Goal: Task Accomplishment & Management: Manage account settings

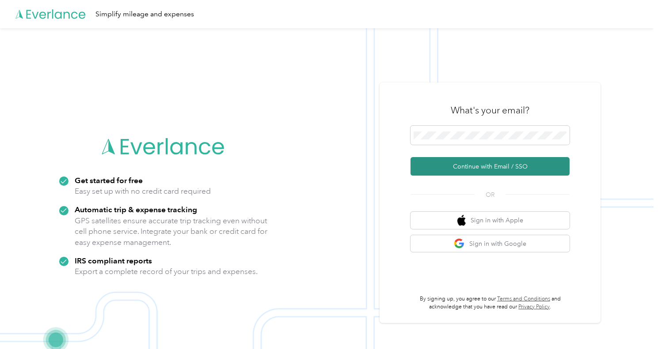
click at [466, 165] on button "Continue with Email / SSO" at bounding box center [489, 166] width 159 height 19
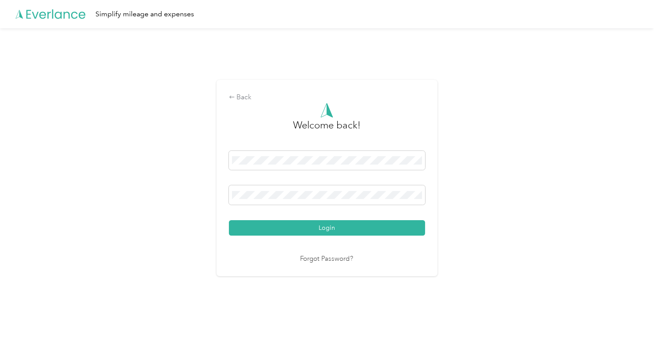
click at [229, 220] on button "Login" at bounding box center [327, 227] width 196 height 15
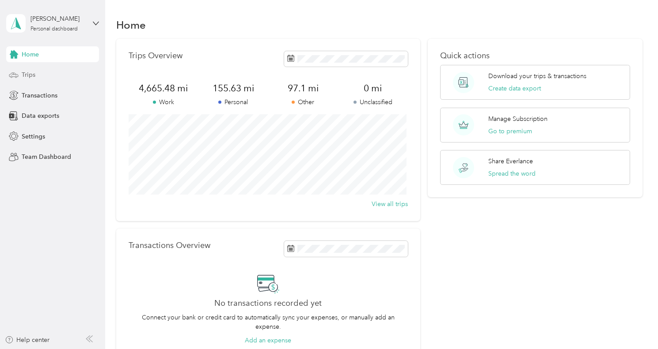
click at [28, 72] on span "Trips" at bounding box center [29, 74] width 14 height 9
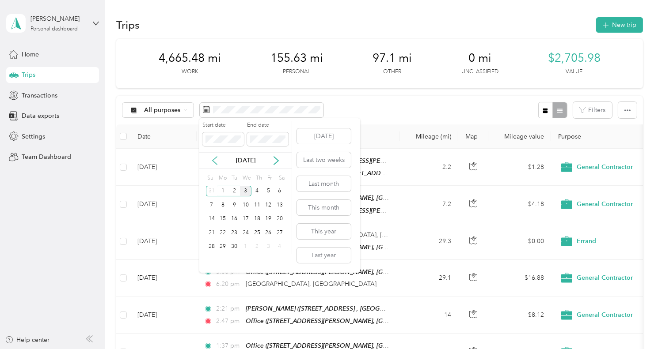
click at [215, 165] on icon at bounding box center [214, 160] width 9 height 9
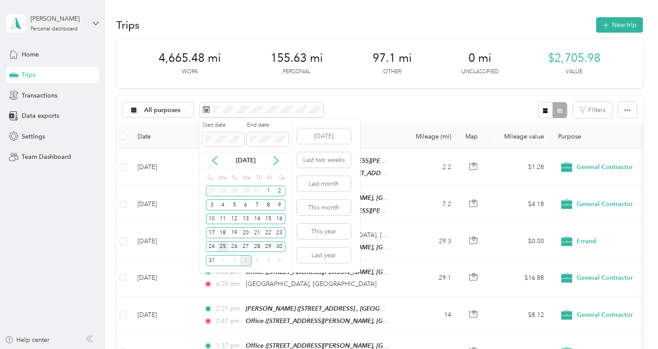
click at [220, 247] on div "25" at bounding box center [222, 247] width 11 height 11
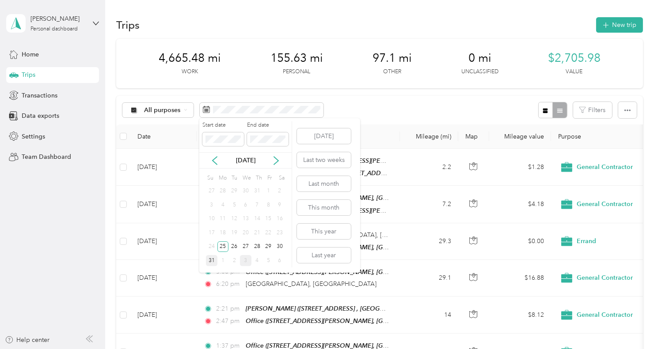
click at [211, 263] on div "31" at bounding box center [211, 260] width 11 height 11
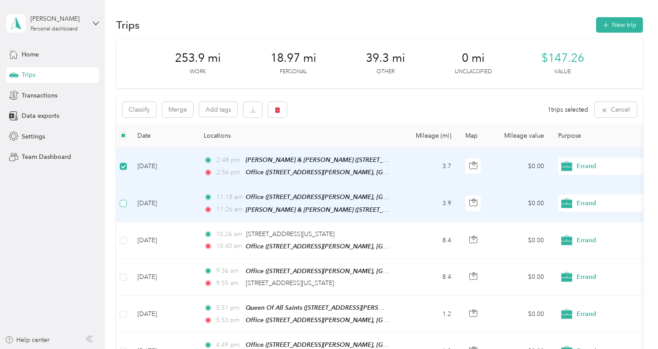
click at [121, 206] on label at bounding box center [123, 204] width 7 height 10
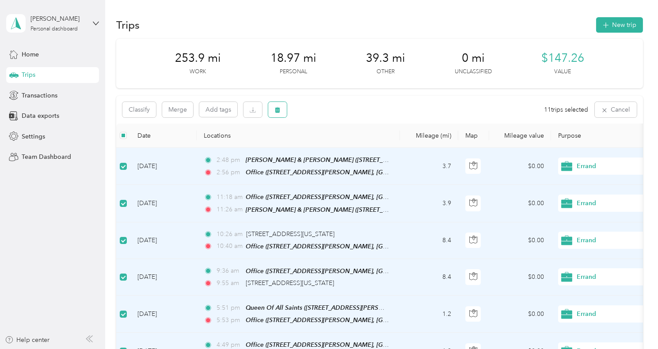
click at [278, 113] on icon "button" at bounding box center [277, 110] width 5 height 6
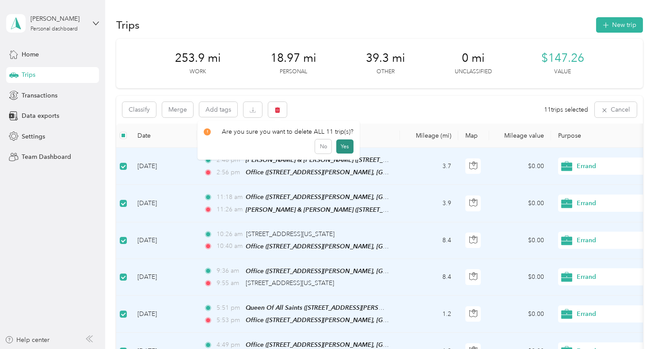
click at [341, 148] on button "Yes" at bounding box center [344, 147] width 17 height 14
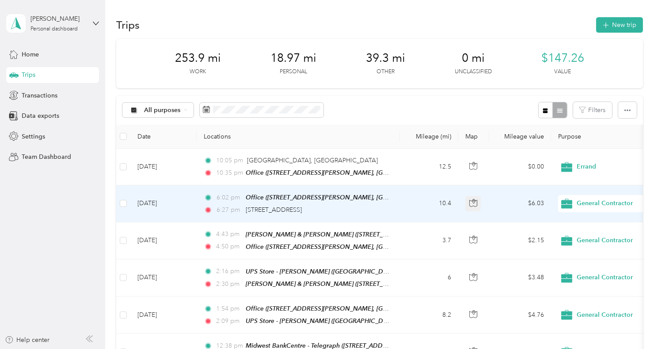
click at [474, 208] on button "button" at bounding box center [473, 204] width 16 height 16
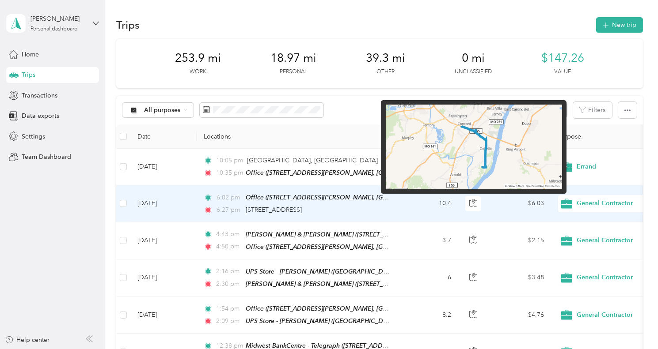
click at [479, 171] on img at bounding box center [474, 147] width 176 height 85
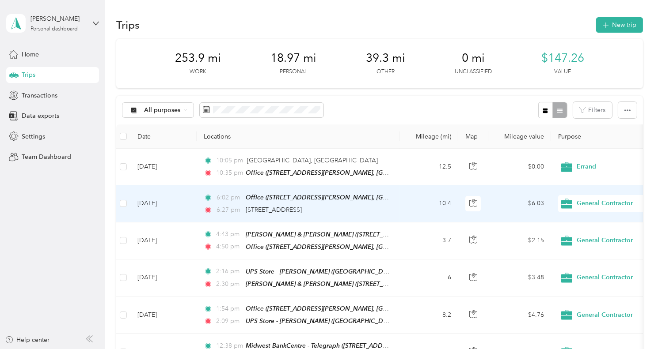
click at [311, 190] on td "6:02 pm Office ([STREET_ADDRESS][PERSON_NAME], [GEOGRAPHIC_DATA], [US_STATE]) 6…" at bounding box center [298, 204] width 203 height 37
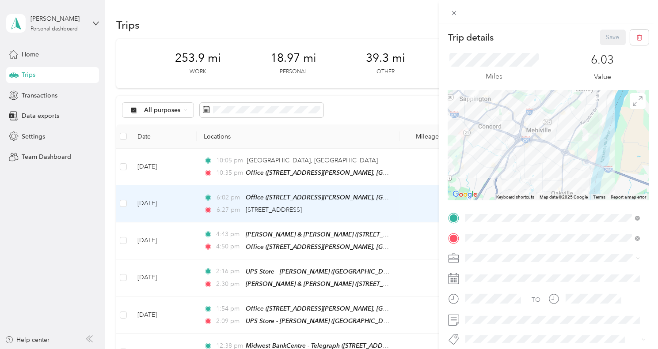
drag, startPoint x: 570, startPoint y: 129, endPoint x: 592, endPoint y: 228, distance: 101.7
click at [592, 201] on div at bounding box center [548, 145] width 201 height 110
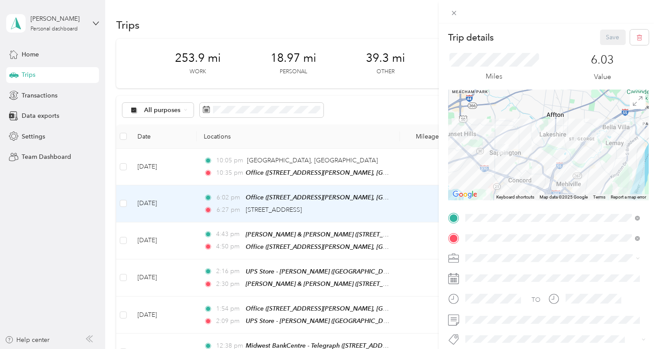
drag, startPoint x: 566, startPoint y: 141, endPoint x: 603, endPoint y: 211, distance: 79.2
click at [603, 201] on div at bounding box center [548, 145] width 201 height 110
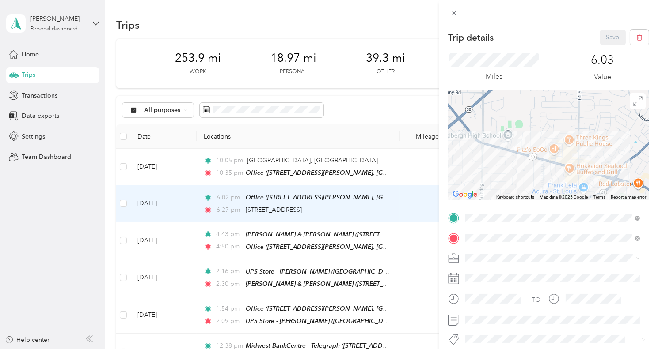
drag, startPoint x: 504, startPoint y: 140, endPoint x: 592, endPoint y: 145, distance: 87.6
click at [592, 145] on div at bounding box center [548, 145] width 201 height 110
click at [123, 168] on div "Trip details Save This trip cannot be edited because it is either under review,…" at bounding box center [329, 174] width 658 height 349
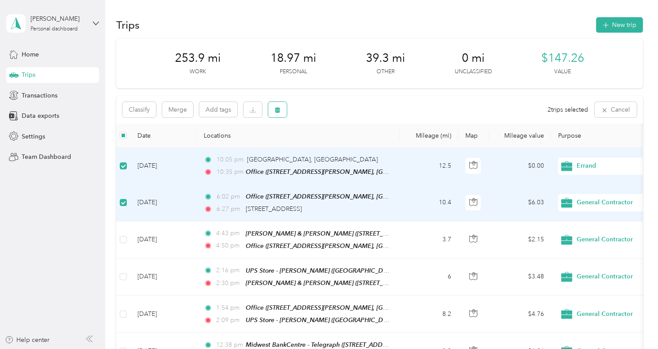
click at [276, 110] on icon "button" at bounding box center [277, 110] width 5 height 6
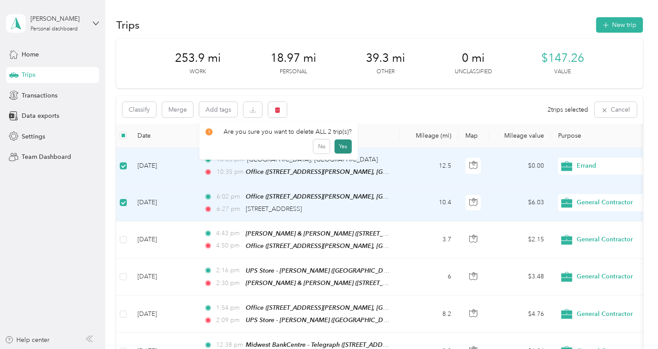
click at [342, 149] on button "Yes" at bounding box center [342, 147] width 17 height 14
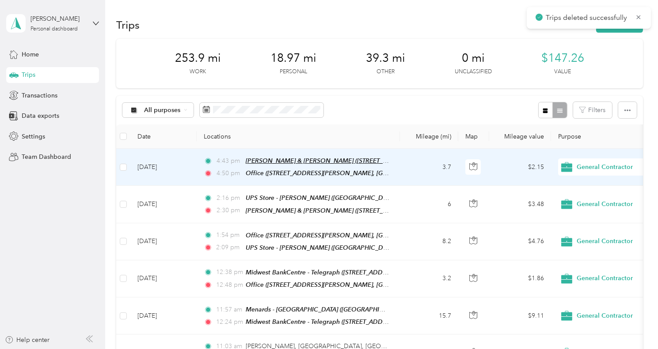
click at [340, 159] on span "[PERSON_NAME] & [PERSON_NAME] ([STREET_ADDRESS], [GEOGRAPHIC_DATA], [US_STATE])" at bounding box center [380, 161] width 269 height 8
click at [431, 134] on div "Edit Place" at bounding box center [382, 138] width 267 height 19
click at [413, 162] on td "3.7" at bounding box center [429, 167] width 58 height 37
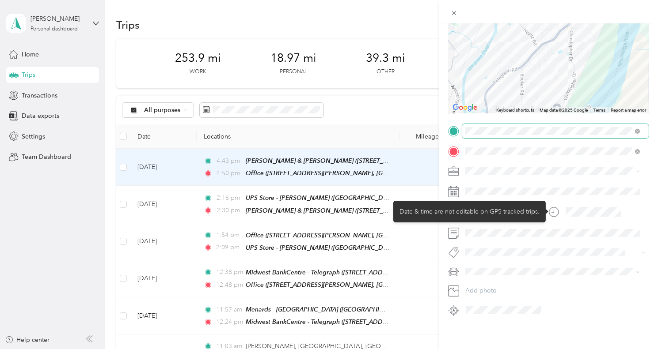
scroll to position [93, 0]
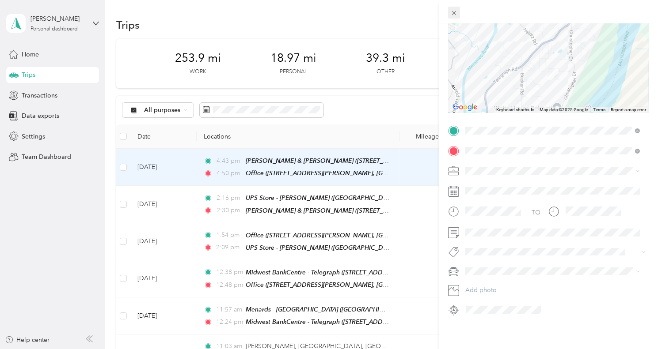
click at [454, 14] on icon at bounding box center [454, 13] width 8 height 8
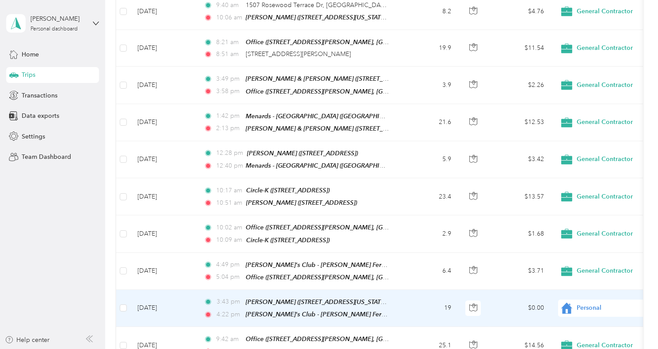
scroll to position [399, 0]
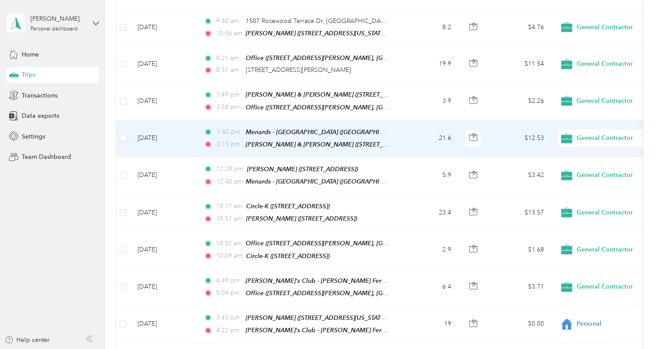
click at [410, 129] on td "21.6" at bounding box center [429, 138] width 58 height 37
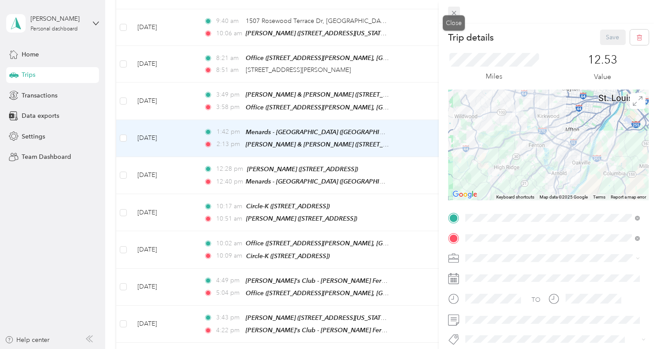
click at [454, 12] on icon at bounding box center [454, 13] width 8 height 8
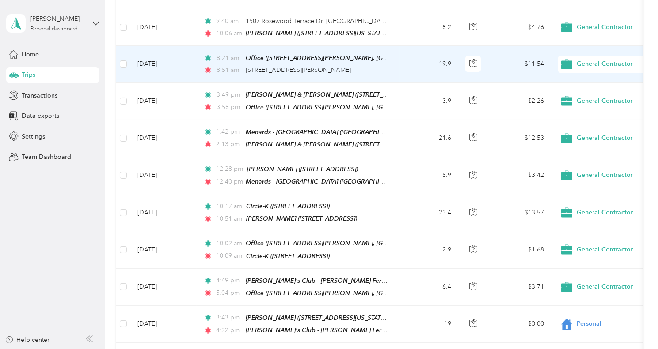
scroll to position [269, 0]
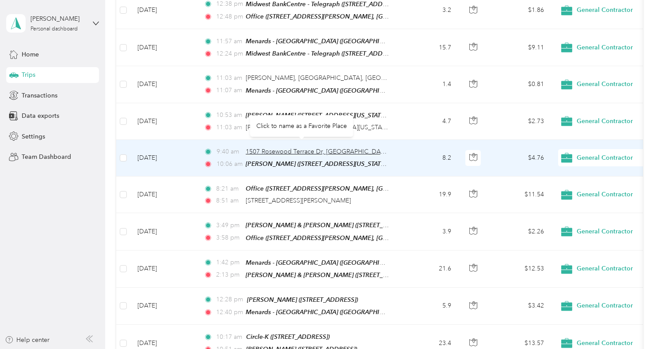
click at [281, 148] on span "1507 Rosewood Terrace Dr, [GEOGRAPHIC_DATA], [GEOGRAPHIC_DATA]" at bounding box center [351, 152] width 211 height 8
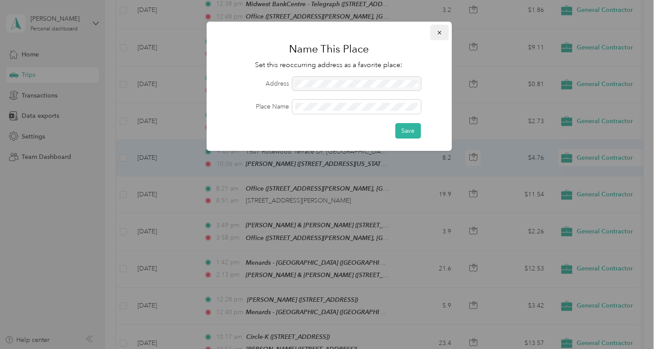
click at [441, 34] on icon "button" at bounding box center [439, 33] width 6 height 6
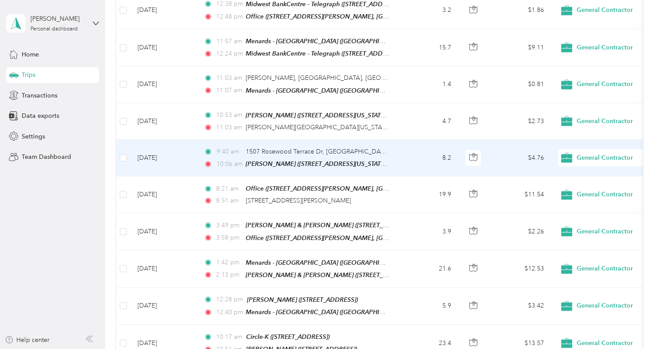
click at [431, 152] on td "8.2" at bounding box center [429, 158] width 58 height 37
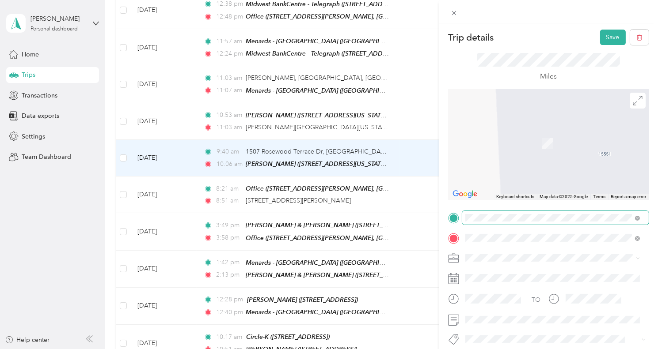
click at [523, 114] on span "[STREET_ADDRESS][US_STATE]" at bounding box center [526, 110] width 88 height 8
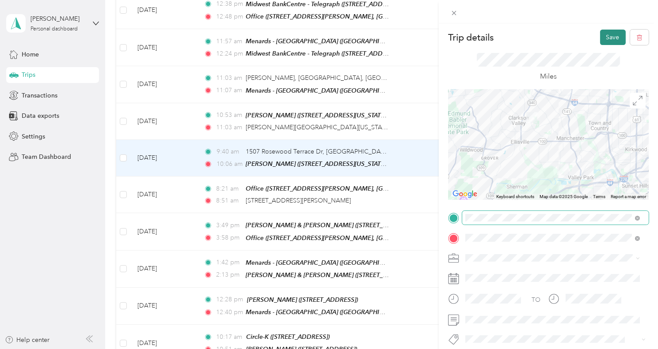
click at [607, 35] on button "Save" at bounding box center [613, 37] width 26 height 15
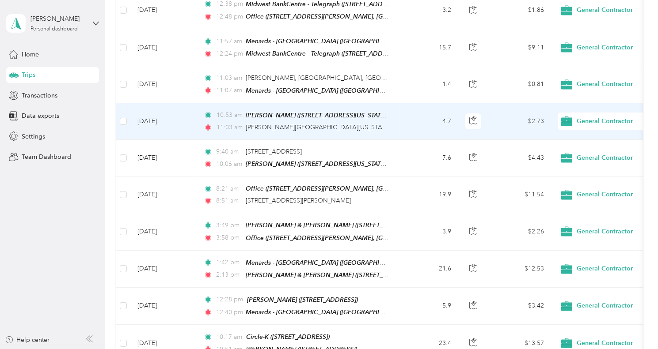
click at [436, 109] on td "4.7" at bounding box center [429, 121] width 58 height 37
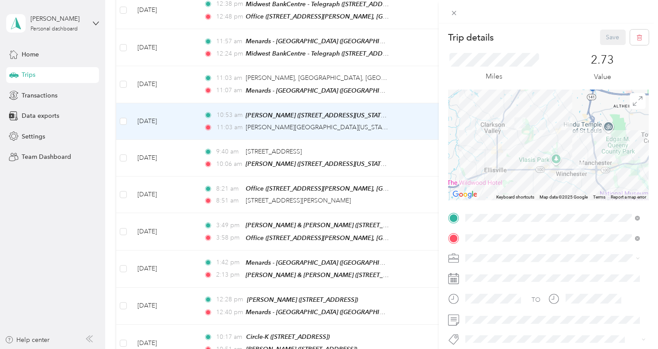
click at [432, 68] on div "Trip details Save This trip cannot be edited because it is either under review,…" at bounding box center [329, 174] width 658 height 349
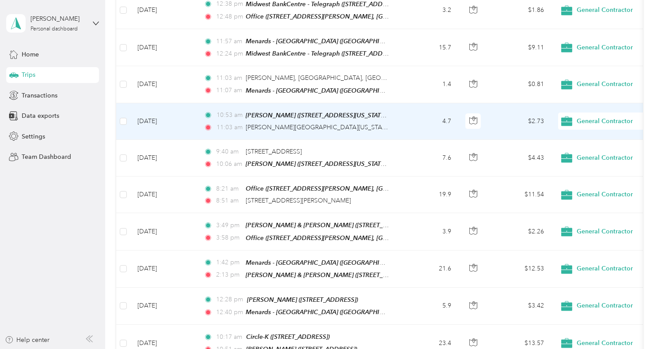
click at [413, 127] on td "4.7" at bounding box center [429, 121] width 58 height 37
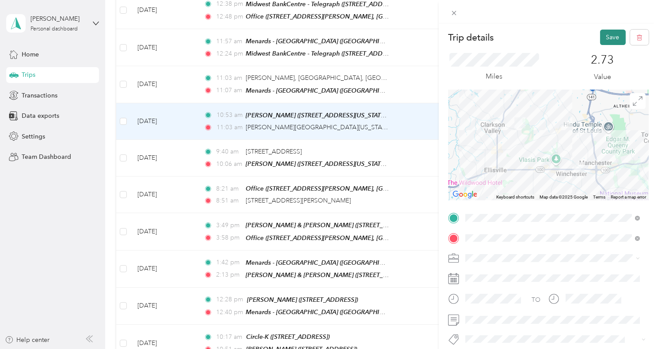
click at [606, 34] on button "Save" at bounding box center [613, 37] width 26 height 15
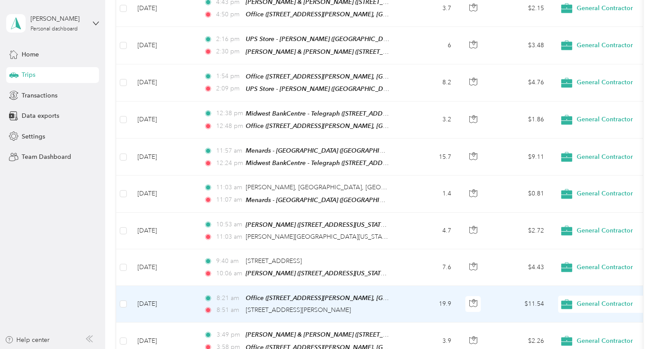
scroll to position [138, 0]
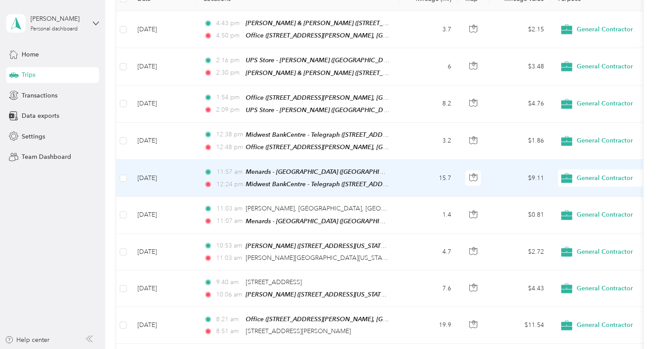
click at [608, 174] on span "General Contractor" at bounding box center [617, 179] width 81 height 10
click at [584, 212] on span "Personal" at bounding box center [602, 208] width 97 height 11
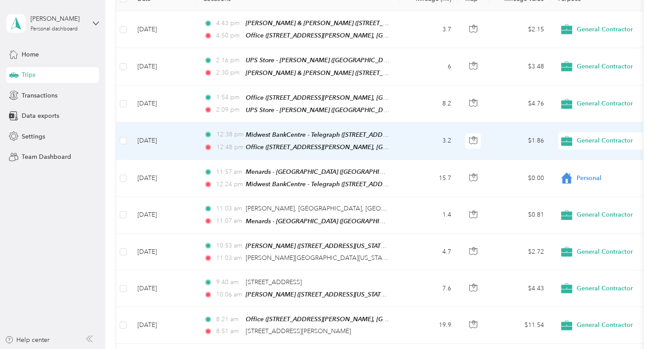
click at [507, 140] on td "$1.86" at bounding box center [520, 141] width 62 height 37
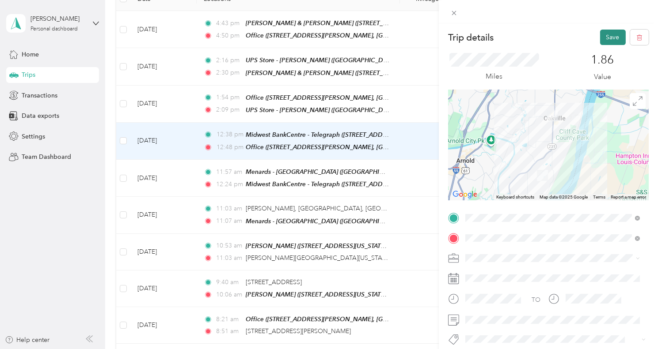
click at [608, 37] on button "Save" at bounding box center [613, 37] width 26 height 15
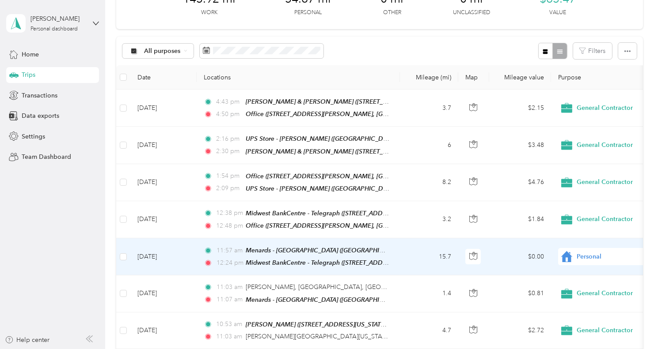
scroll to position [51, 0]
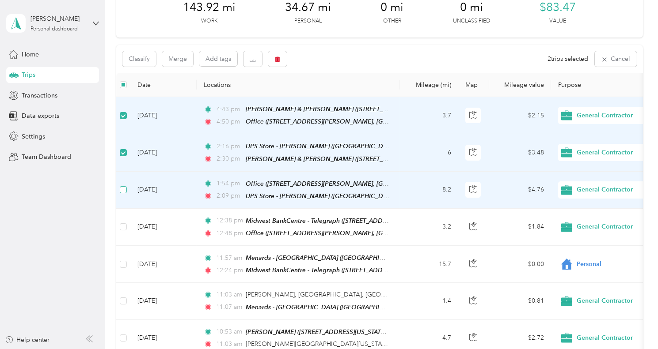
click at [121, 192] on label at bounding box center [123, 190] width 7 height 10
click at [263, 59] on div "Classify Merge Add tags" at bounding box center [204, 58] width 164 height 15
click at [281, 61] on icon "button" at bounding box center [277, 59] width 6 height 6
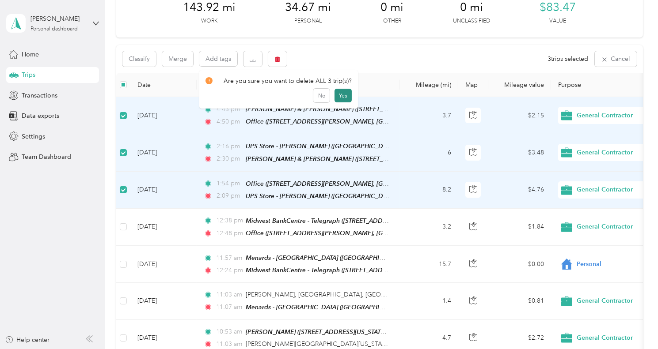
click at [344, 95] on button "Yes" at bounding box center [342, 96] width 17 height 14
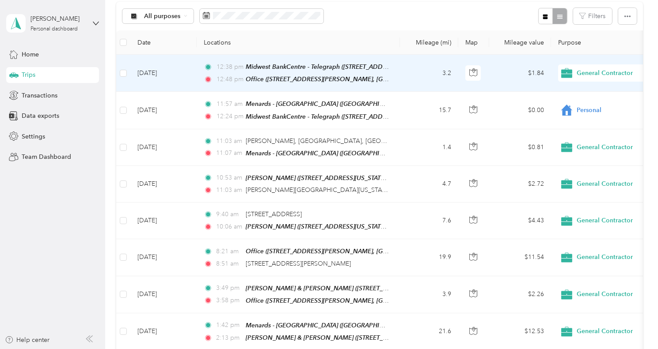
scroll to position [0, 0]
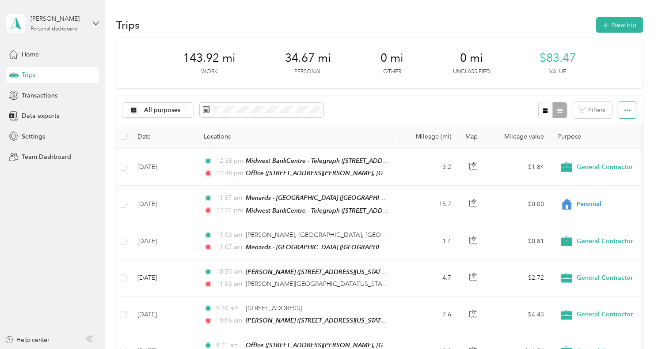
click at [624, 113] on icon "button" at bounding box center [627, 110] width 6 height 6
click at [606, 143] on span "Export" at bounding box center [613, 143] width 19 height 8
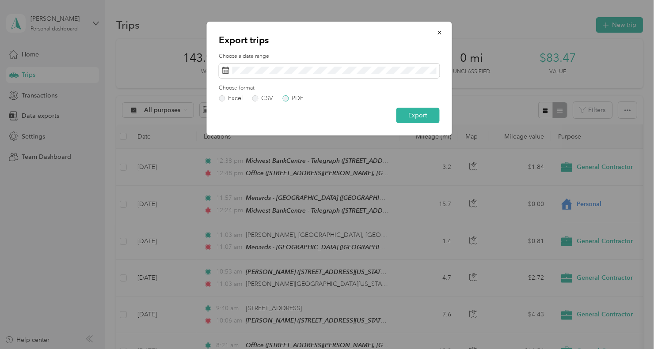
click at [286, 98] on label "PDF" at bounding box center [292, 98] width 21 height 6
click at [403, 118] on button "Export" at bounding box center [417, 115] width 43 height 15
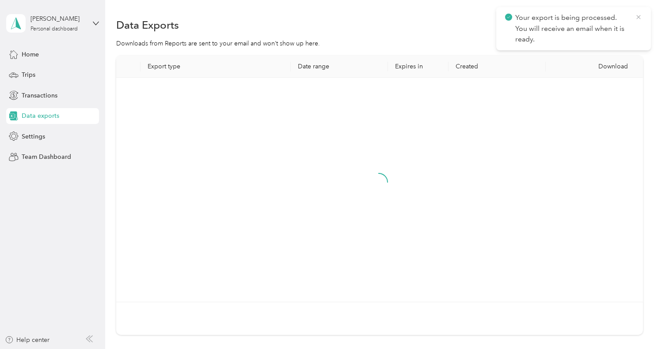
click at [639, 19] on icon at bounding box center [638, 17] width 7 height 8
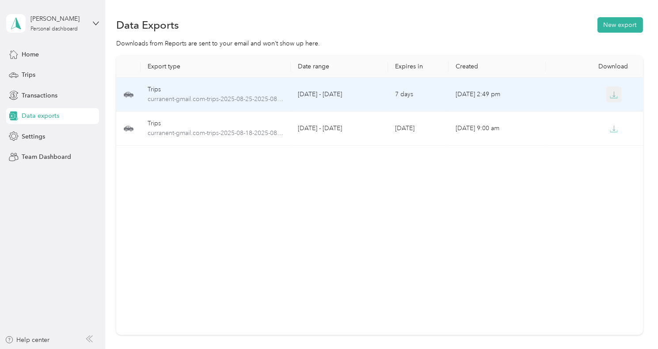
click at [617, 92] on button "button" at bounding box center [614, 95] width 16 height 16
